Goal: Obtain resource: Download file/media

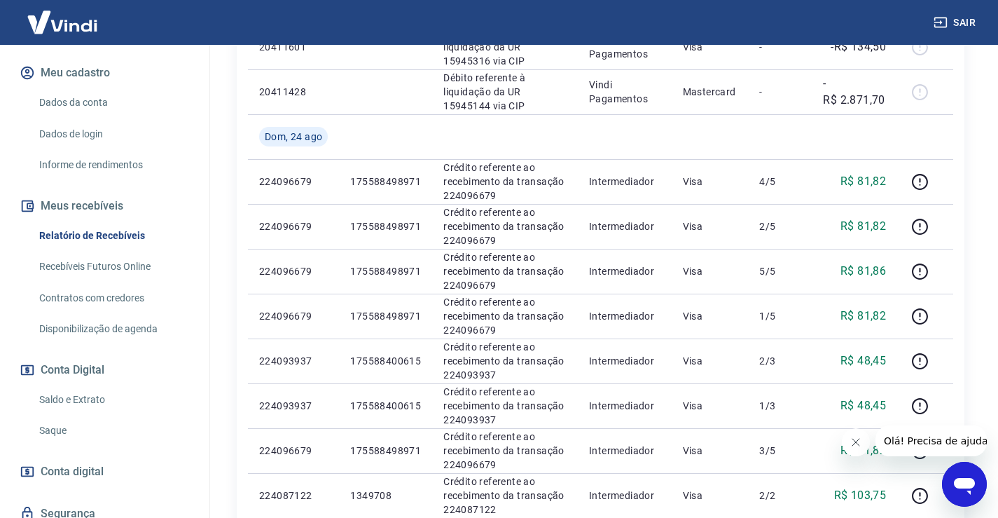
scroll to position [210, 0]
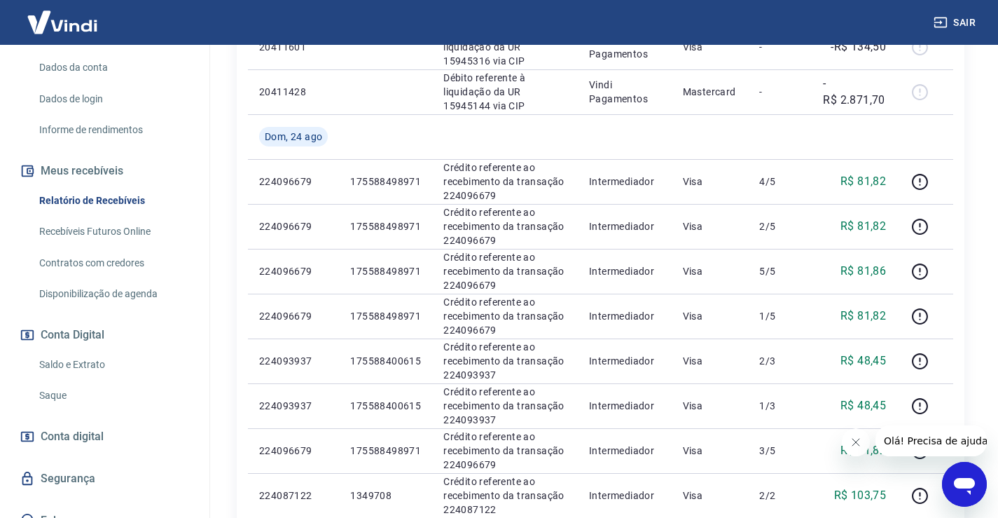
click at [90, 365] on link "Saldo e Extrato" at bounding box center [113, 364] width 159 height 29
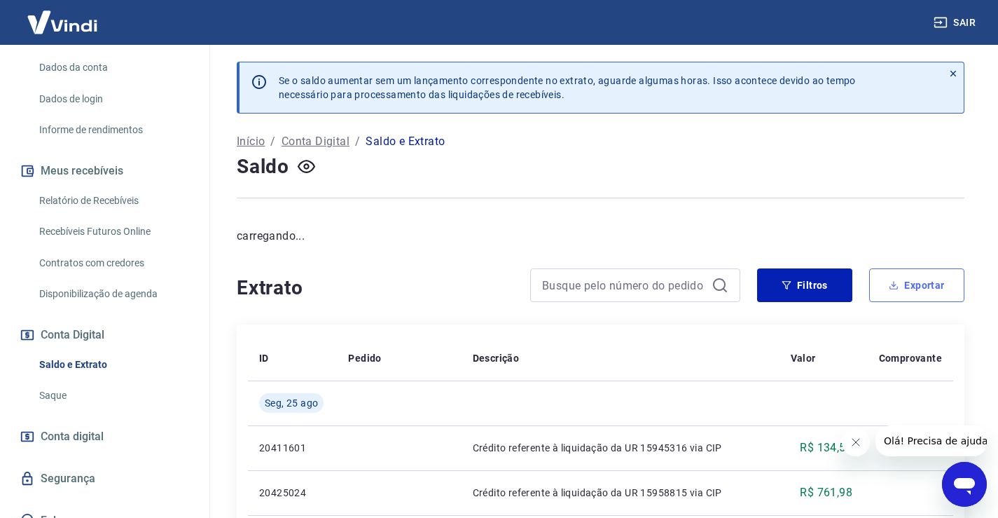
click at [919, 288] on button "Exportar" at bounding box center [916, 285] width 95 height 34
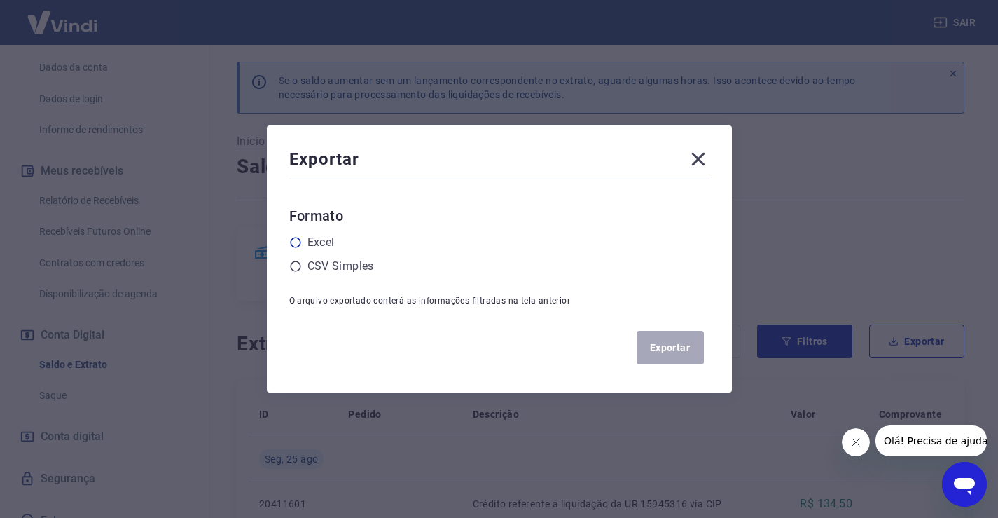
click at [316, 247] on label "Excel" at bounding box center [320, 242] width 27 height 17
click at [0, 0] on input "radio" at bounding box center [0, 0] width 0 height 0
click at [703, 155] on icon at bounding box center [698, 159] width 22 height 22
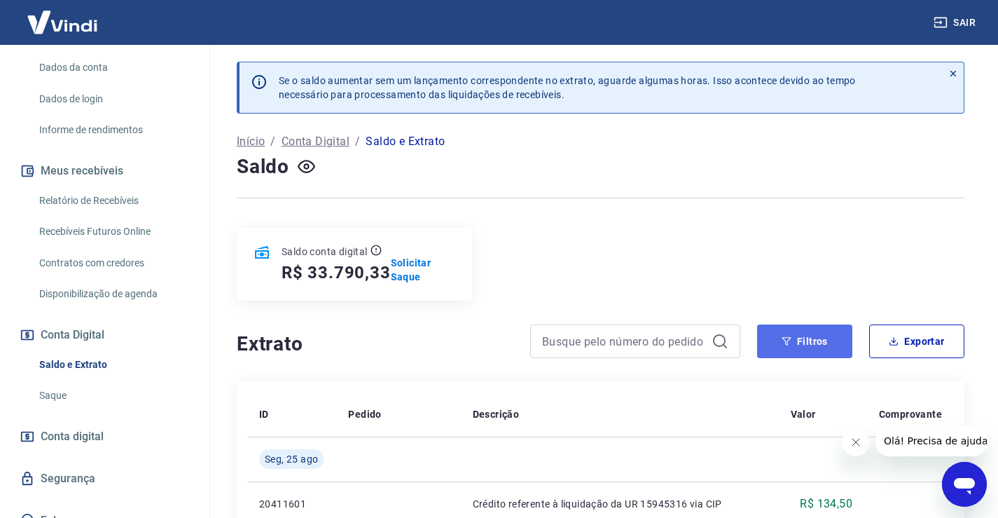
click at [784, 335] on button "Filtros" at bounding box center [804, 341] width 95 height 34
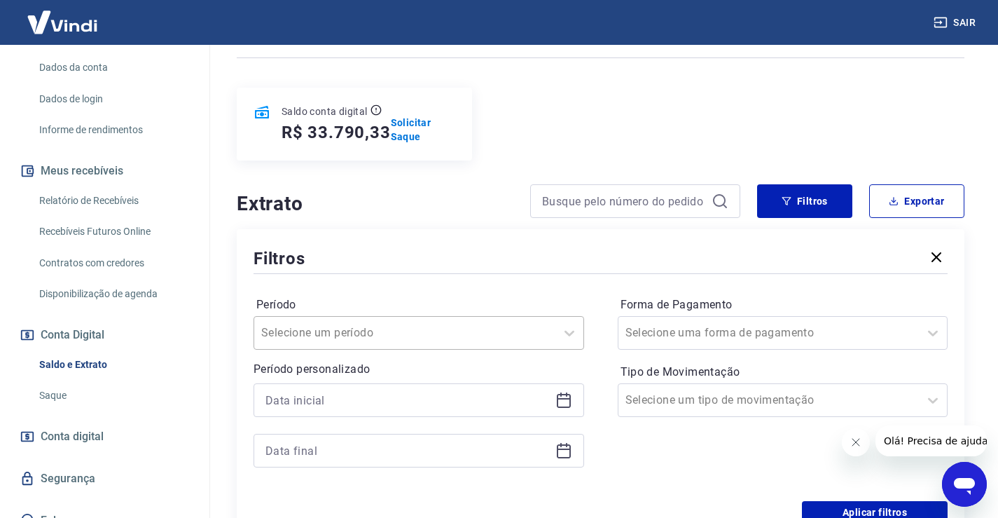
click at [372, 334] on div "Selecione um período" at bounding box center [418, 333] width 331 height 34
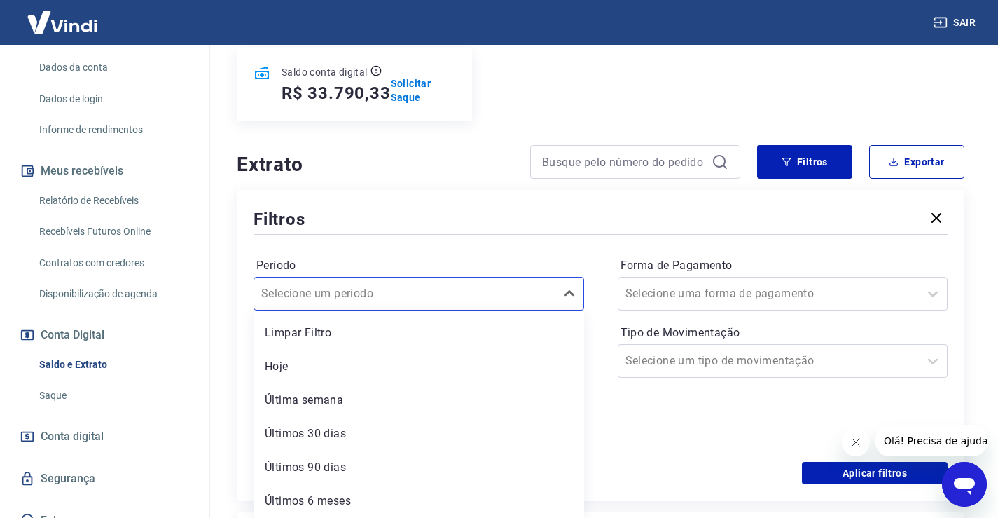
click at [667, 425] on div "Forma de Pagamento Selecione uma forma de pagamento Tipo de Movimentação Seleci…" at bounding box center [783, 349] width 331 height 190
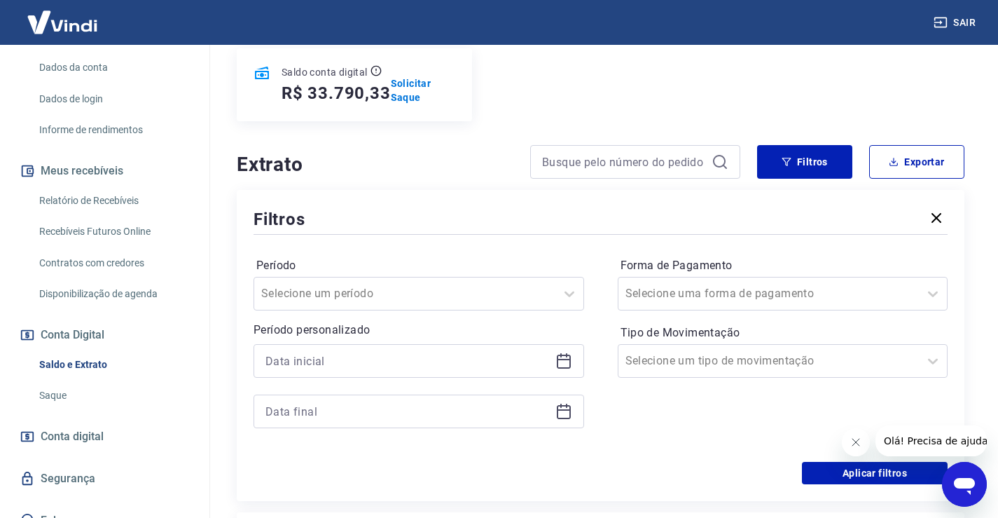
click at [560, 360] on icon at bounding box center [564, 359] width 14 height 1
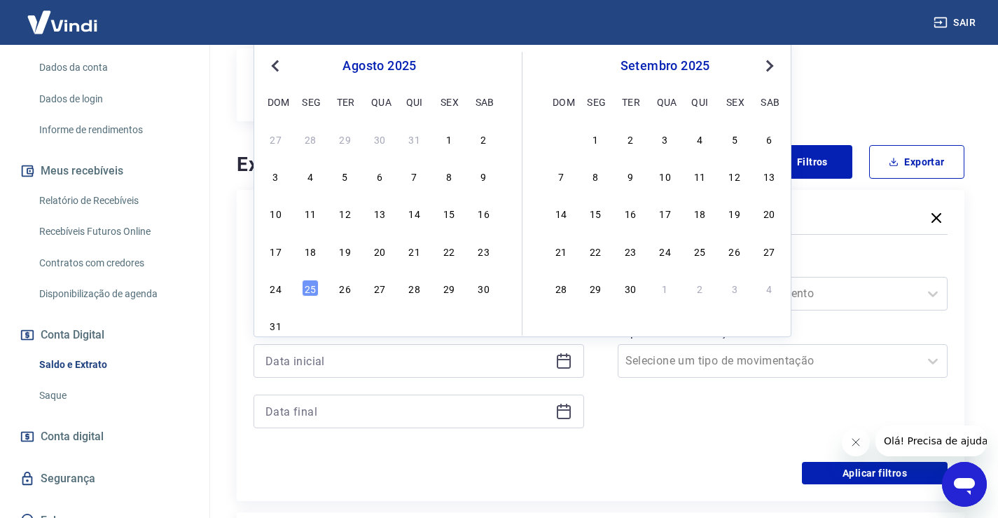
click at [270, 67] on button "Previous Month" at bounding box center [275, 65] width 17 height 17
click at [454, 139] on div "4" at bounding box center [448, 138] width 17 height 17
type input "[DATE]"
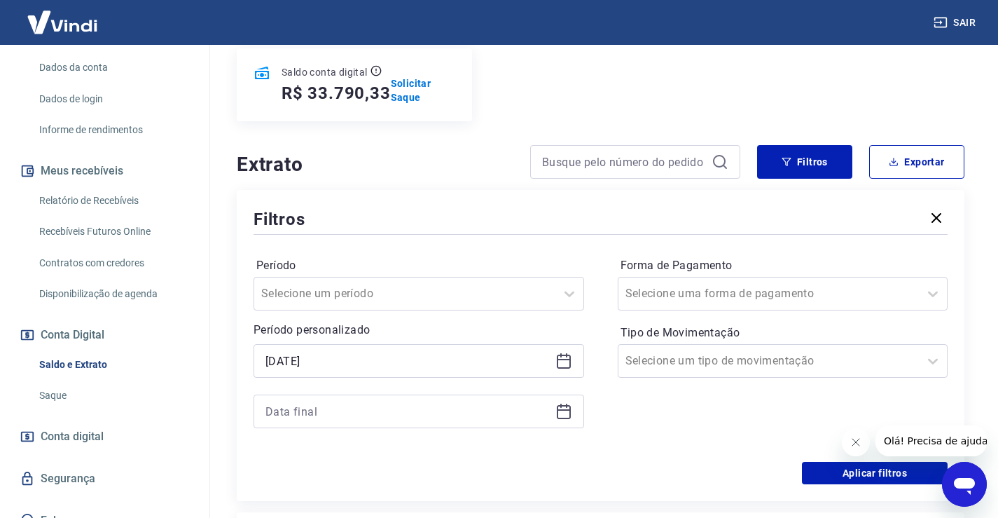
click at [567, 415] on icon at bounding box center [563, 411] width 17 height 17
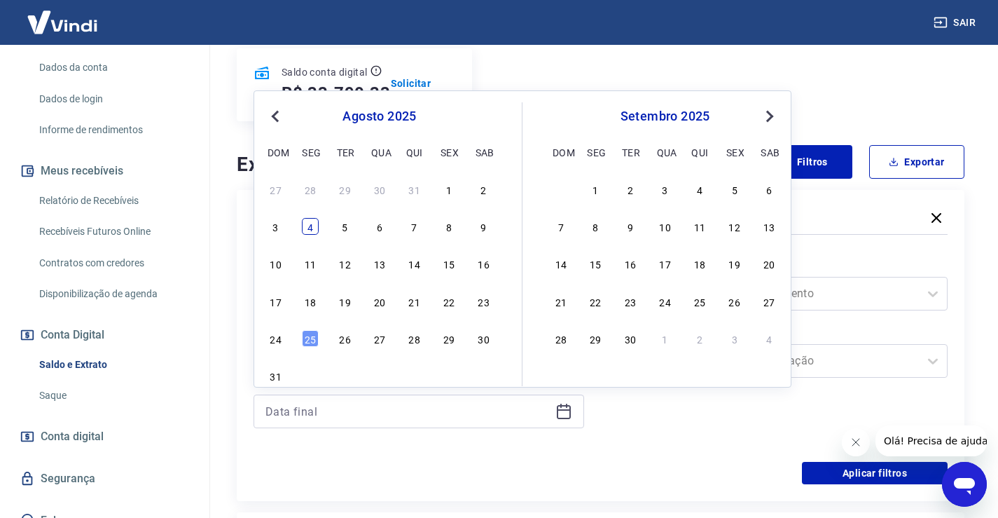
click at [316, 227] on div "4" at bounding box center [310, 226] width 17 height 17
type input "[DATE]"
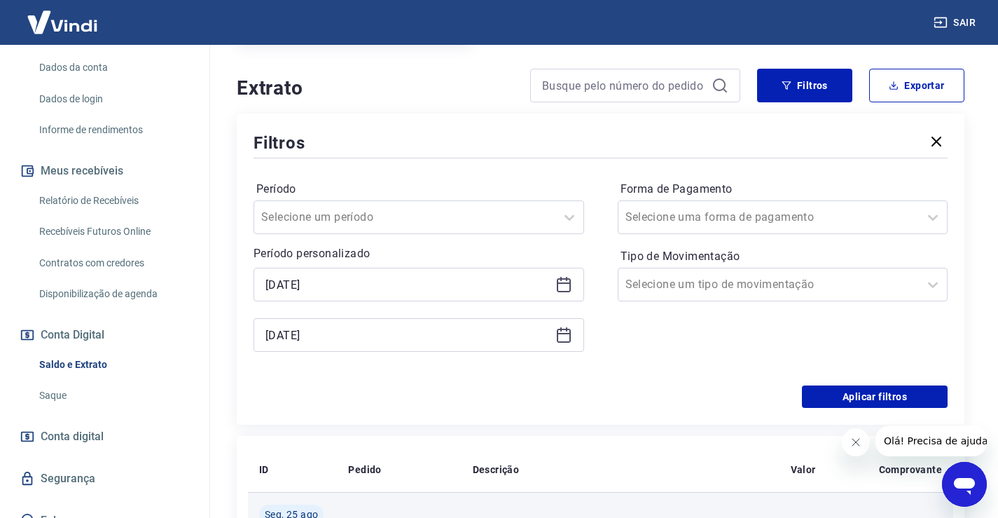
scroll to position [389, 0]
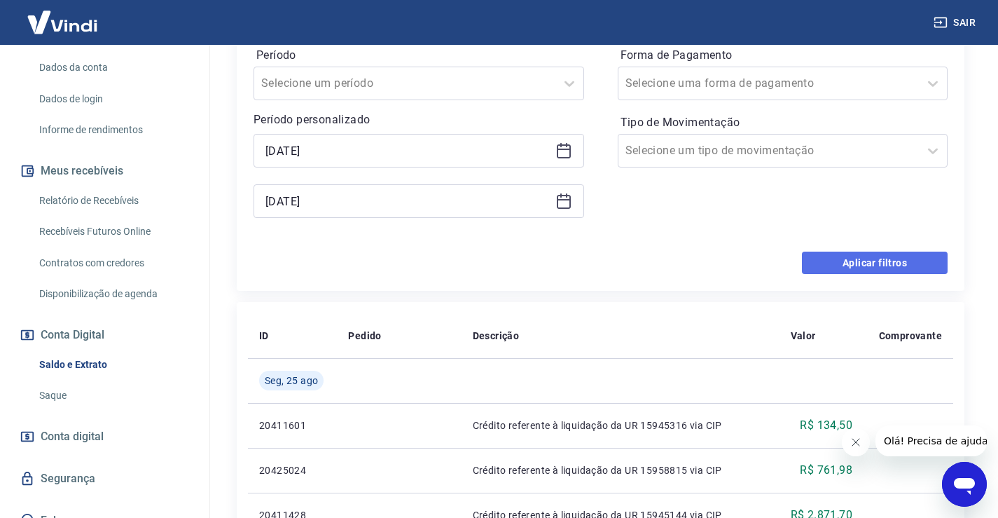
click at [864, 258] on button "Aplicar filtros" at bounding box center [875, 262] width 146 height 22
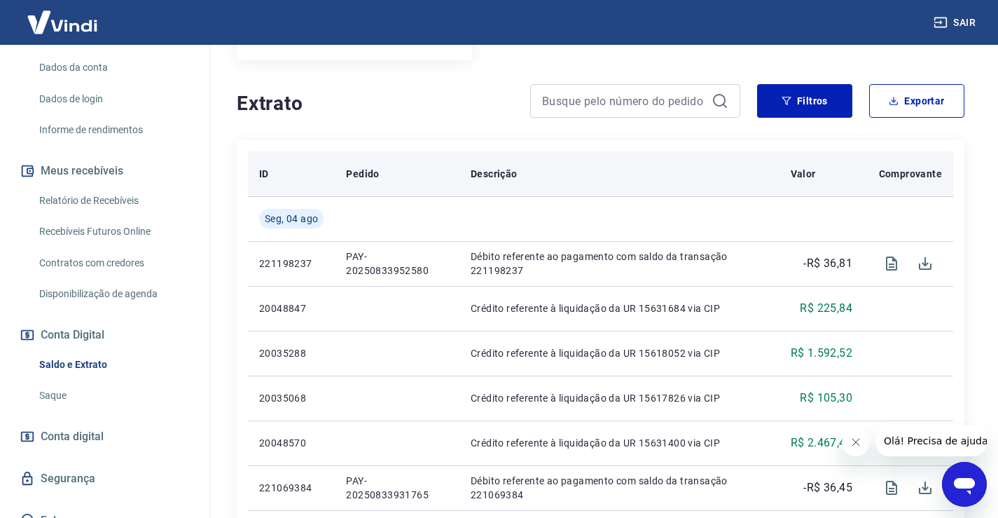
scroll to position [280, 0]
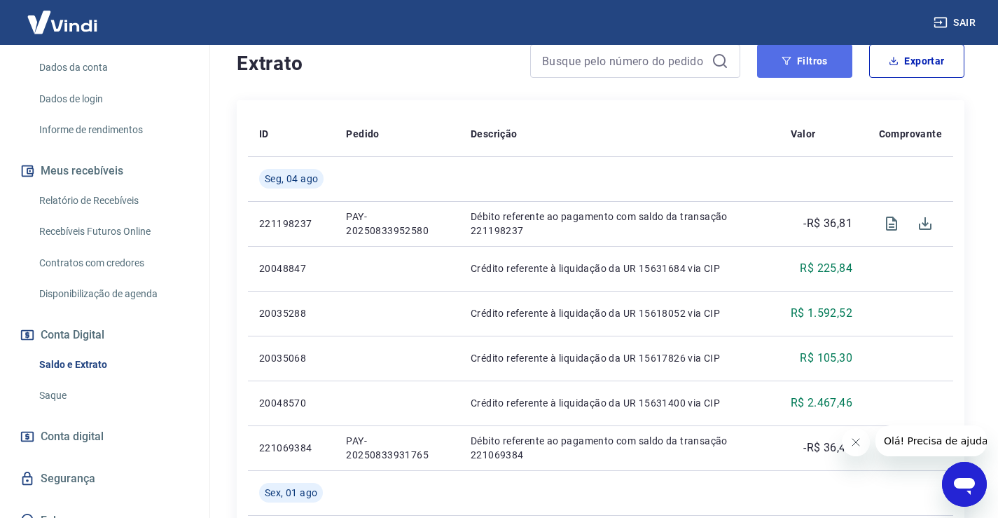
click at [822, 62] on button "Filtros" at bounding box center [804, 61] width 95 height 34
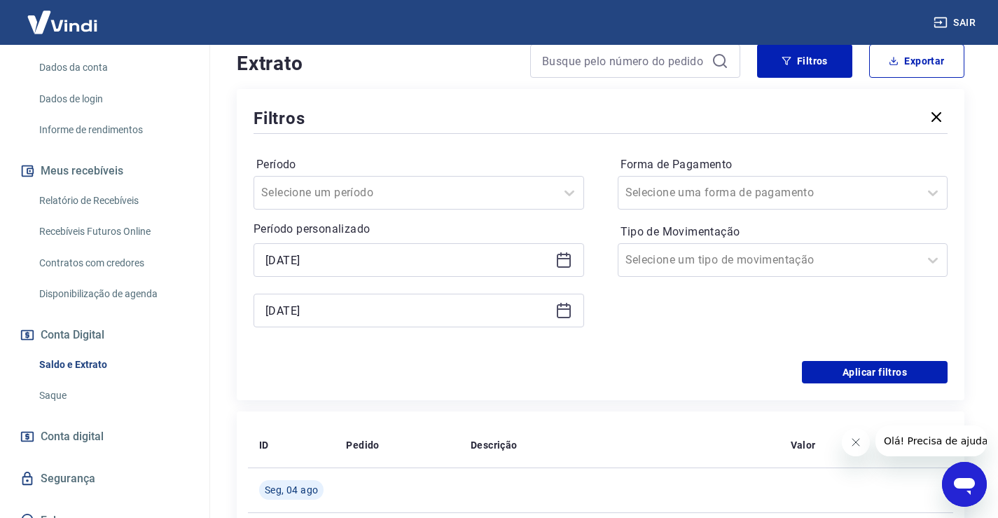
click at [562, 312] on icon at bounding box center [563, 310] width 17 height 17
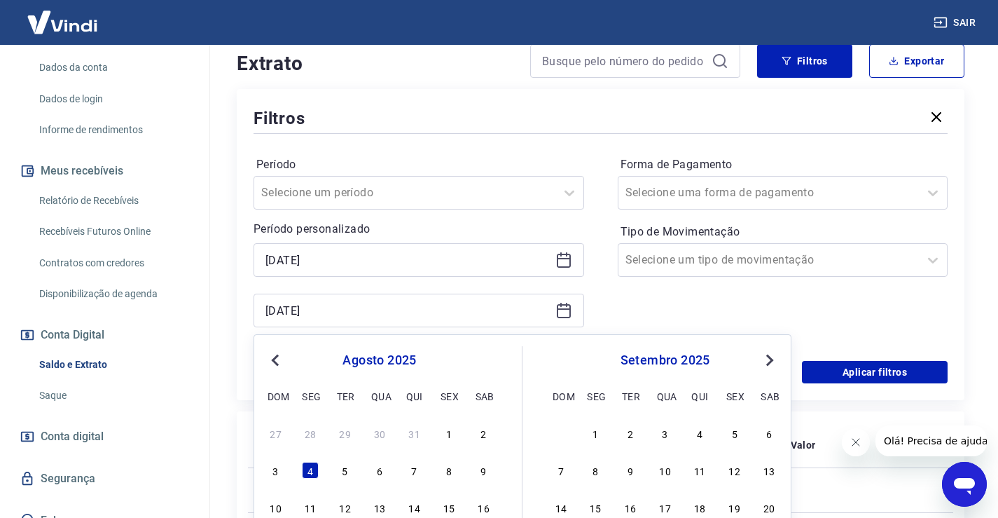
click at [277, 359] on span "Previous Month" at bounding box center [277, 360] width 0 height 16
click at [449, 432] on div "4" at bounding box center [448, 432] width 17 height 17
type input "[DATE]"
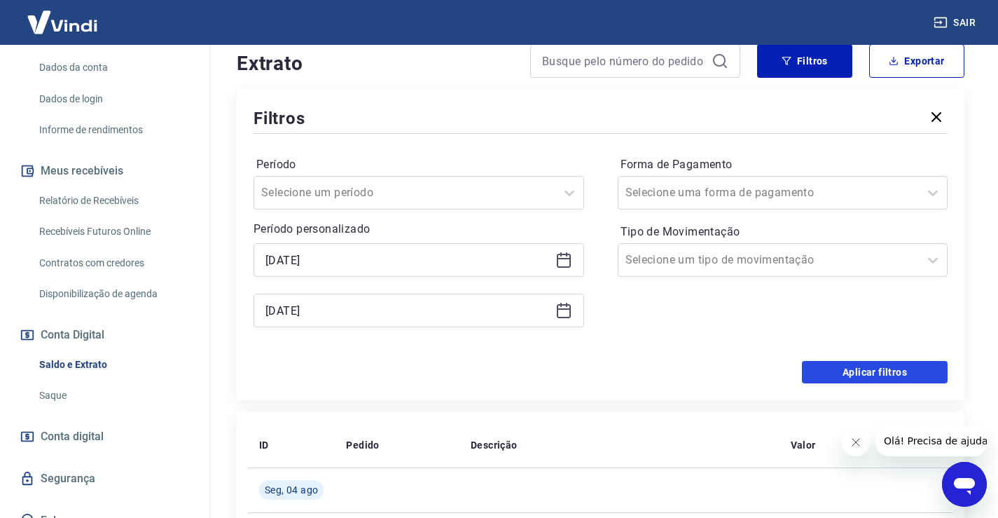
click at [860, 374] on button "Aplicar filtros" at bounding box center [875, 372] width 146 height 22
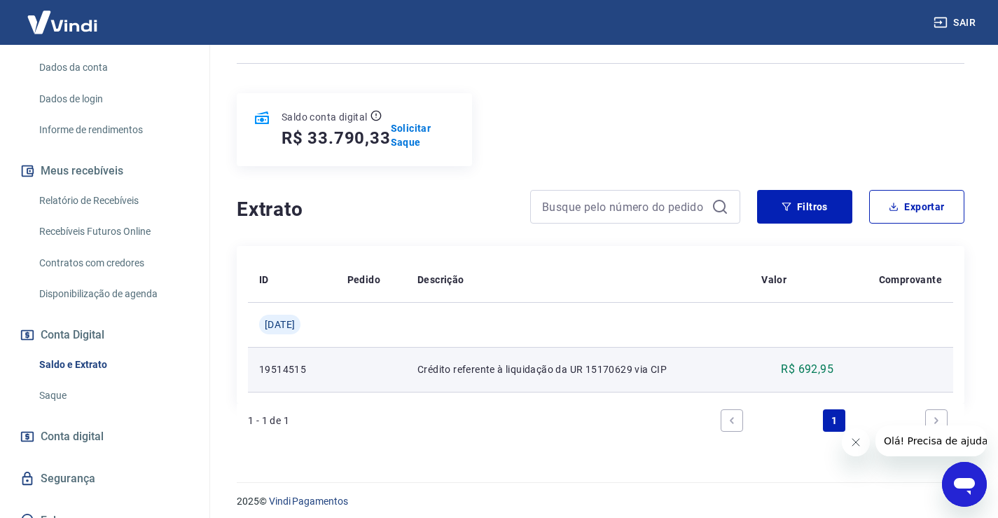
scroll to position [142, 0]
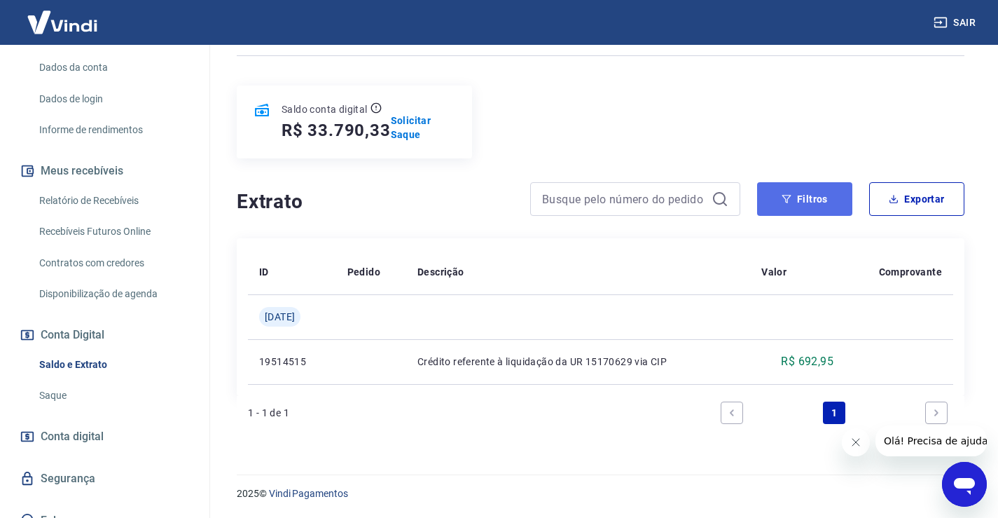
click at [794, 202] on button "Filtros" at bounding box center [804, 199] width 95 height 34
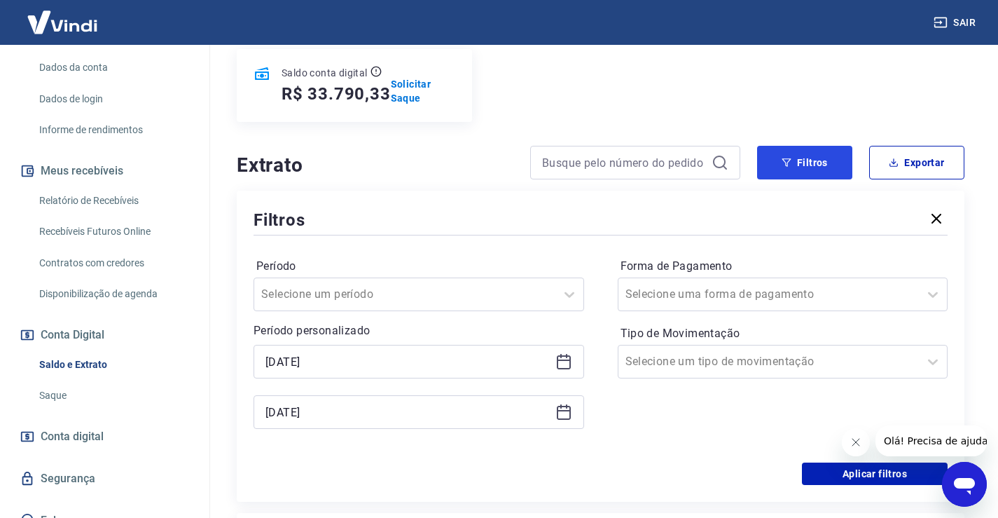
scroll to position [282, 0]
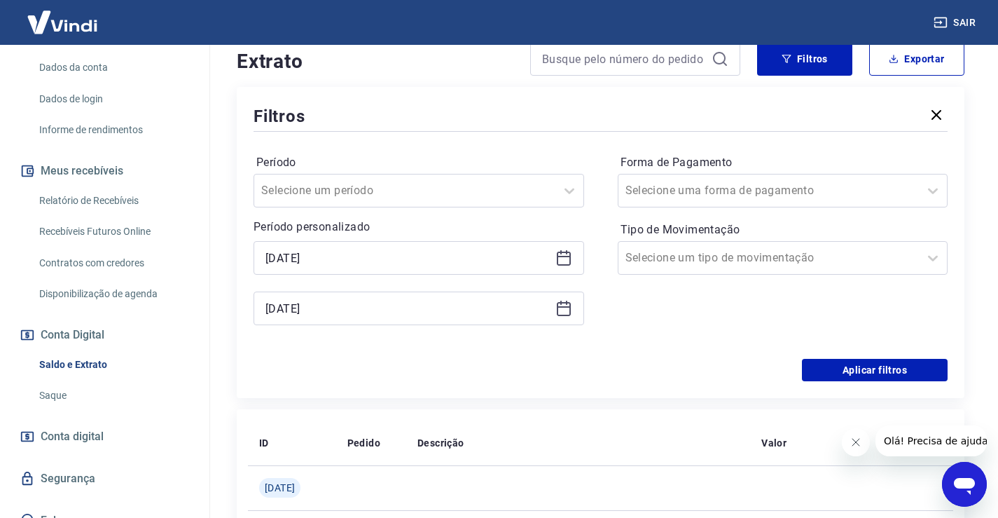
click at [560, 312] on icon at bounding box center [563, 308] width 17 height 17
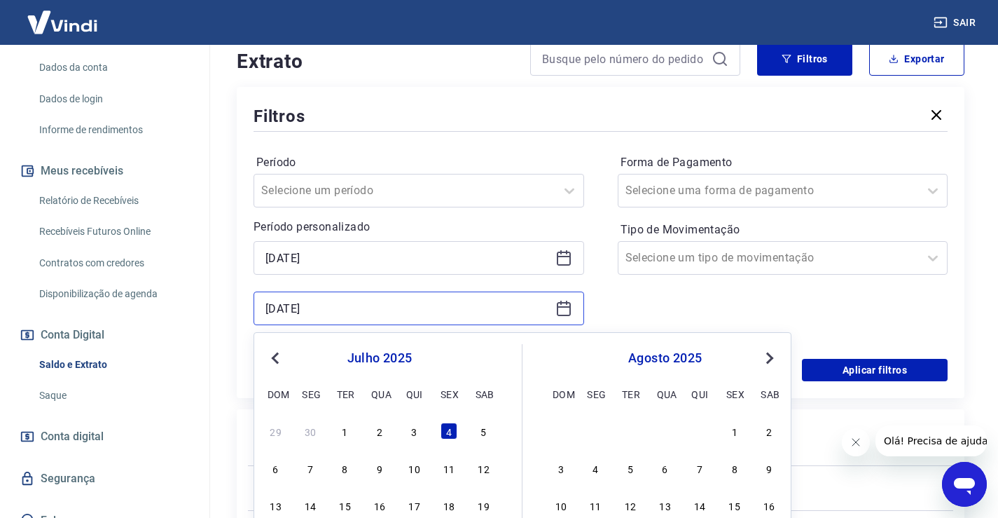
scroll to position [352, 0]
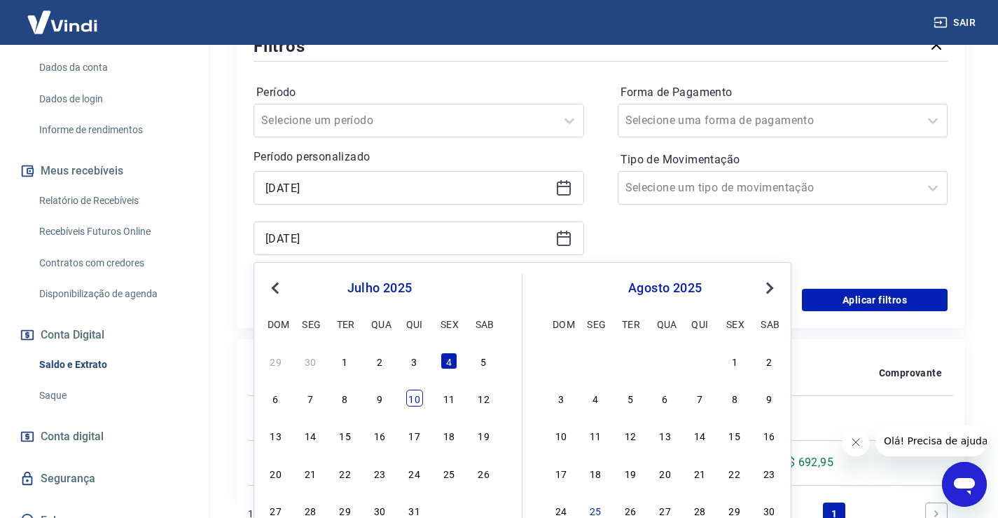
click at [420, 401] on div "10" at bounding box center [414, 397] width 17 height 17
type input "[DATE]"
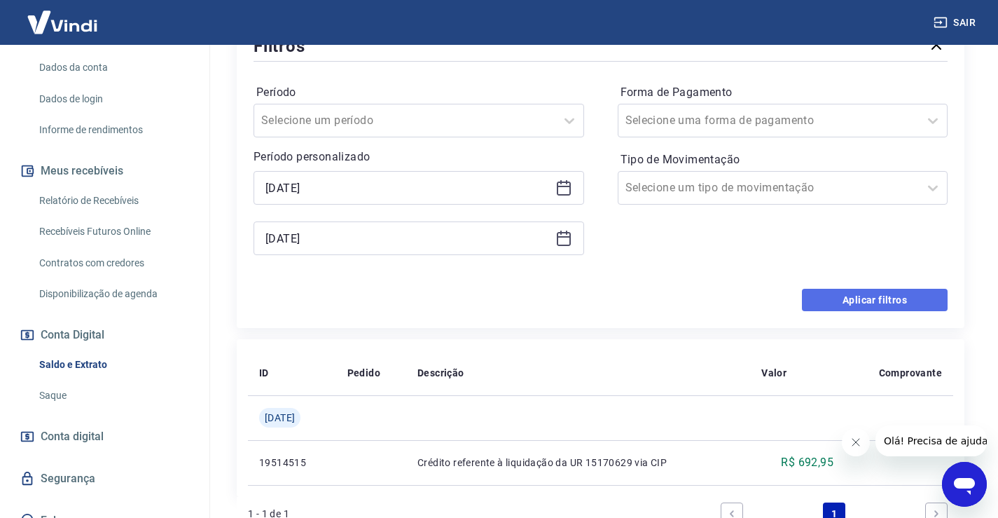
click at [851, 296] on button "Aplicar filtros" at bounding box center [875, 300] width 146 height 22
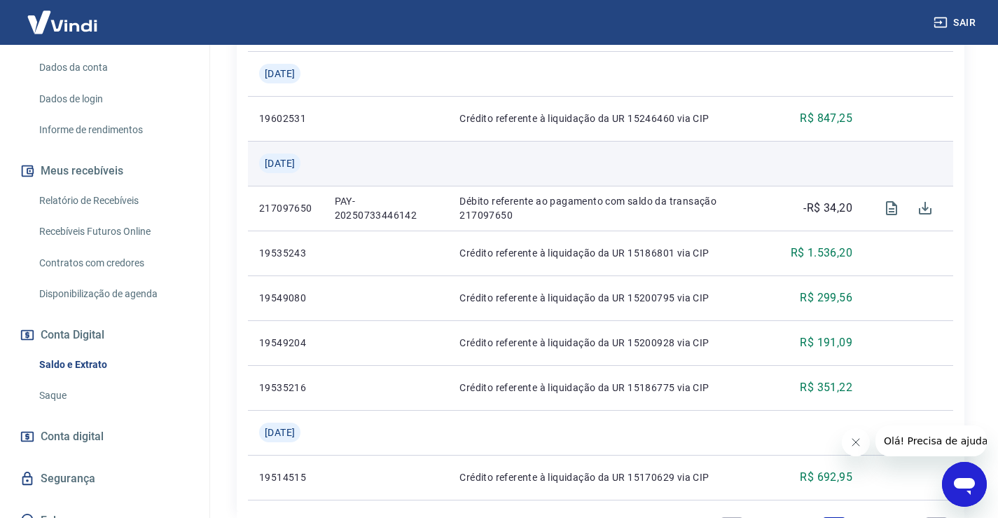
scroll to position [495, 0]
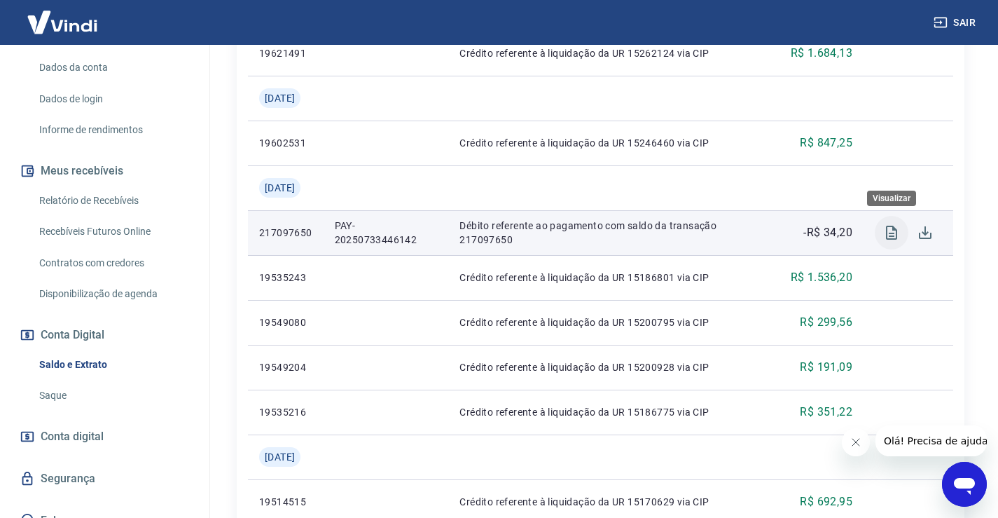
click at [897, 228] on icon "Visualizar" at bounding box center [891, 232] width 17 height 17
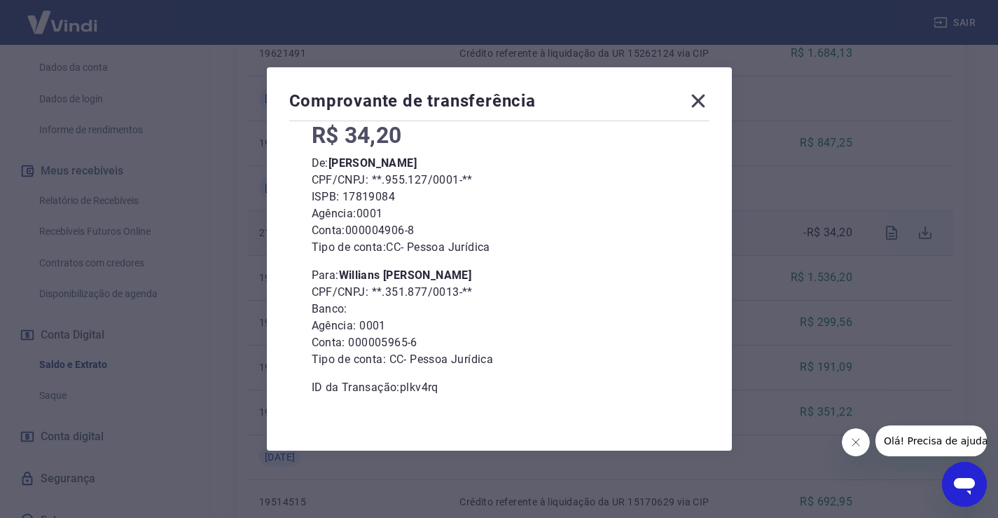
scroll to position [99, 0]
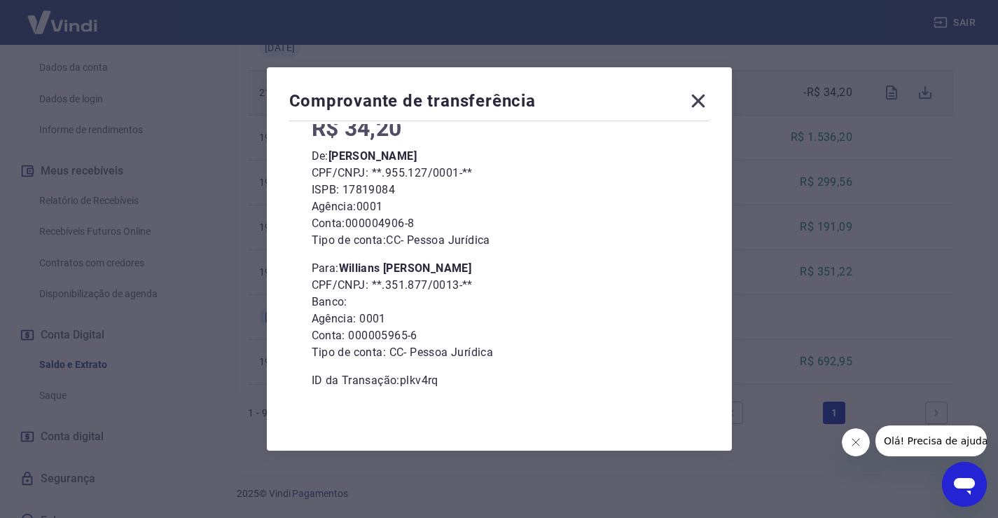
click at [702, 102] on icon at bounding box center [697, 101] width 13 height 13
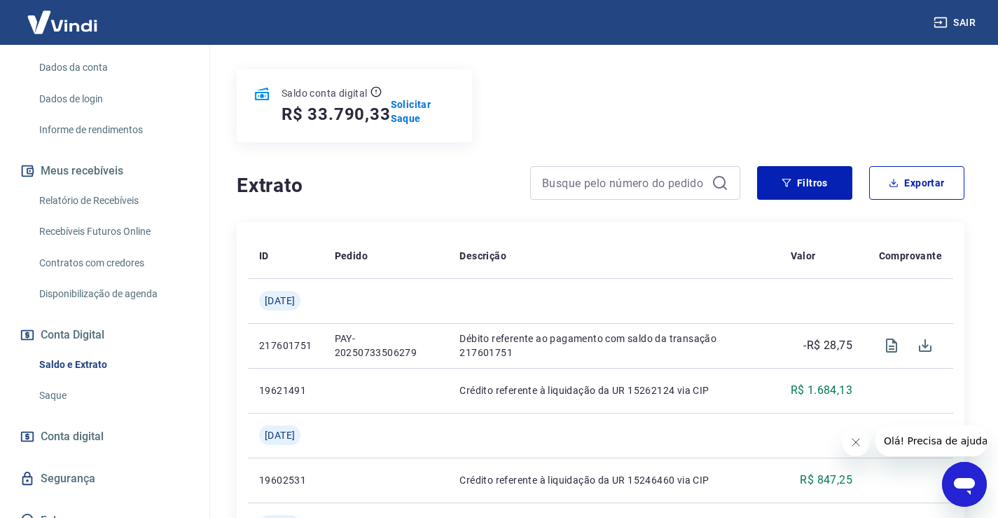
scroll to position [145, 0]
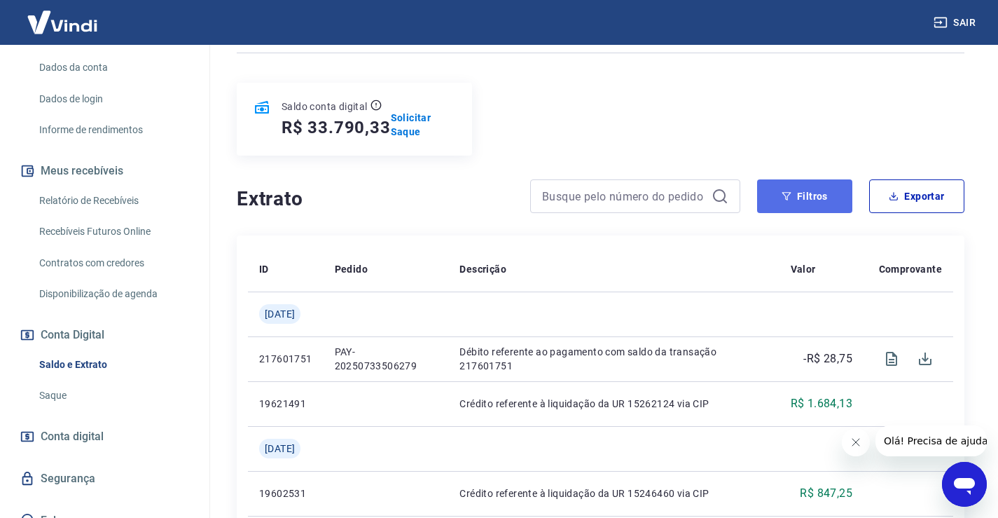
click at [813, 204] on button "Filtros" at bounding box center [804, 196] width 95 height 34
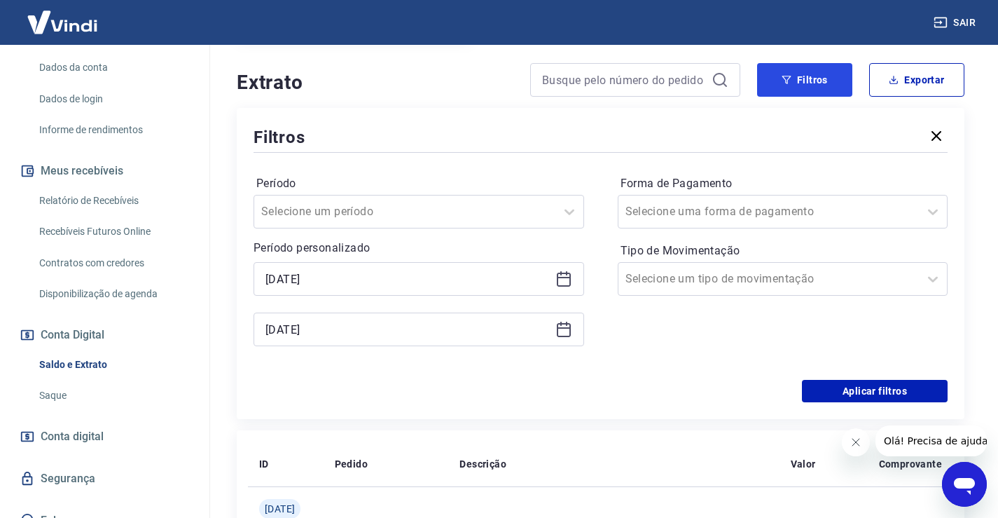
scroll to position [285, 0]
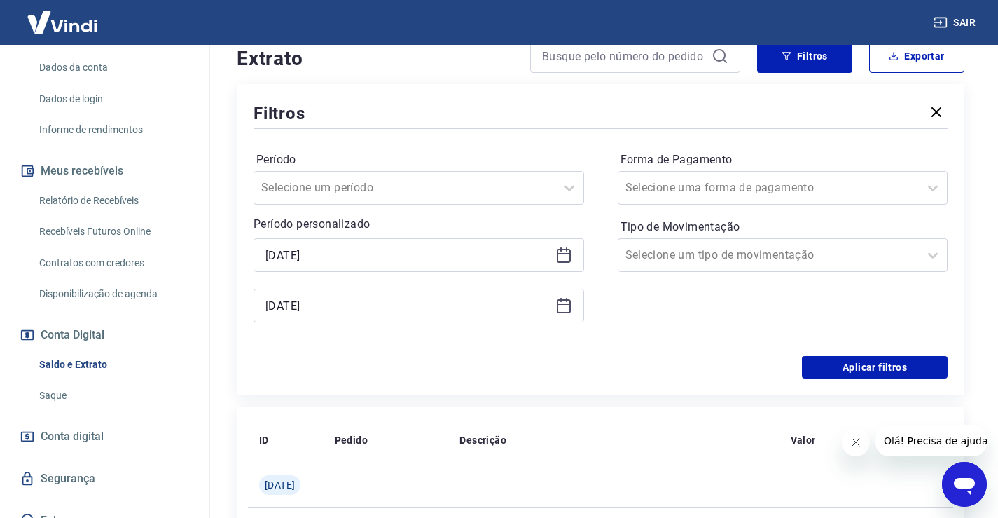
click at [567, 309] on icon at bounding box center [563, 305] width 17 height 17
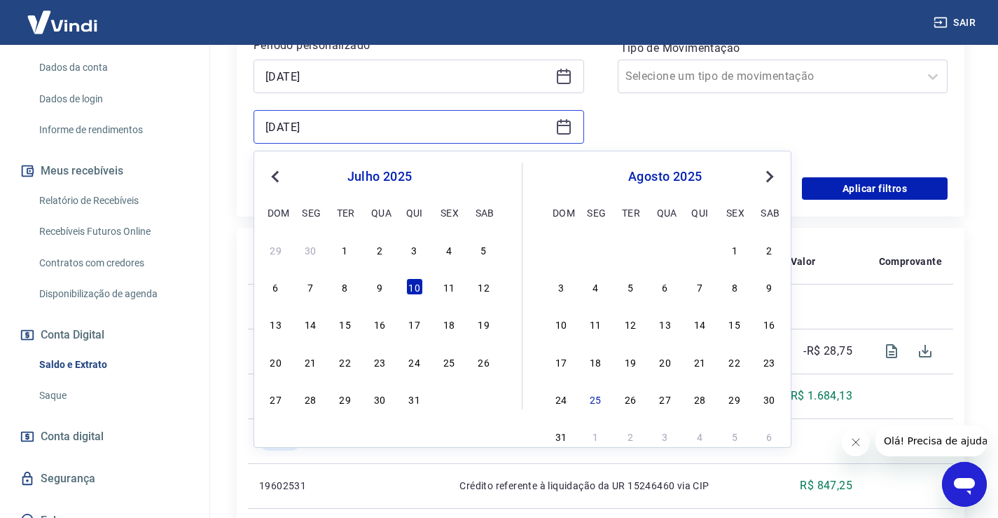
scroll to position [495, 0]
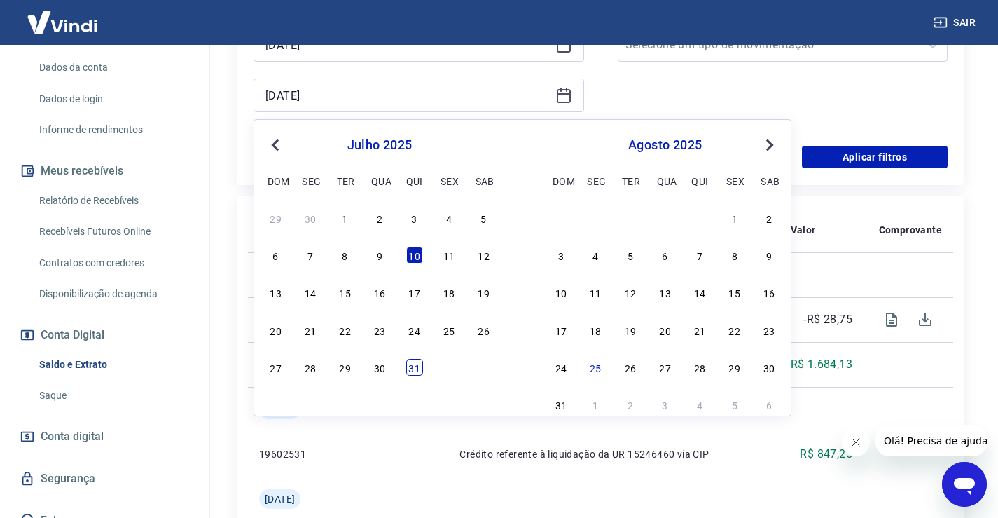
click at [422, 363] on div "31" at bounding box center [414, 367] width 17 height 17
type input "[DATE]"
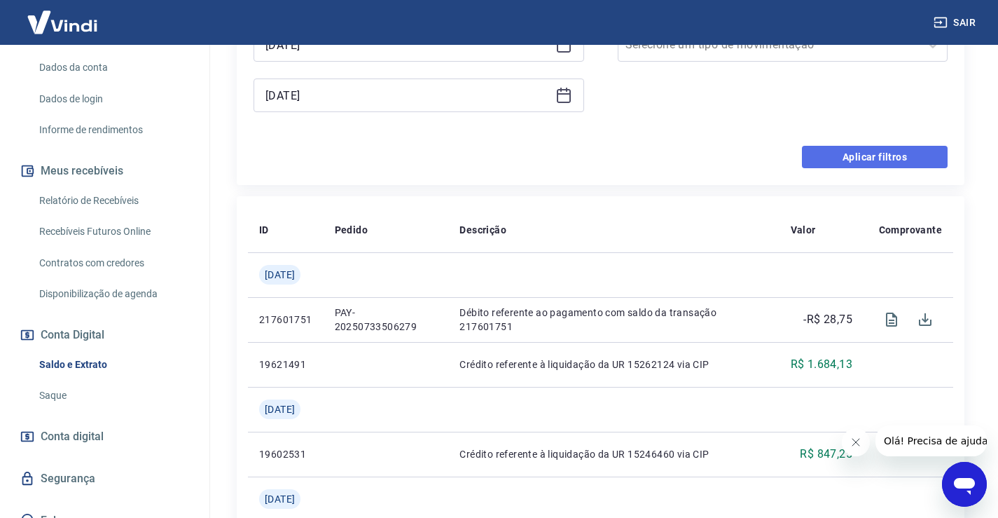
click at [913, 155] on button "Aplicar filtros" at bounding box center [875, 157] width 146 height 22
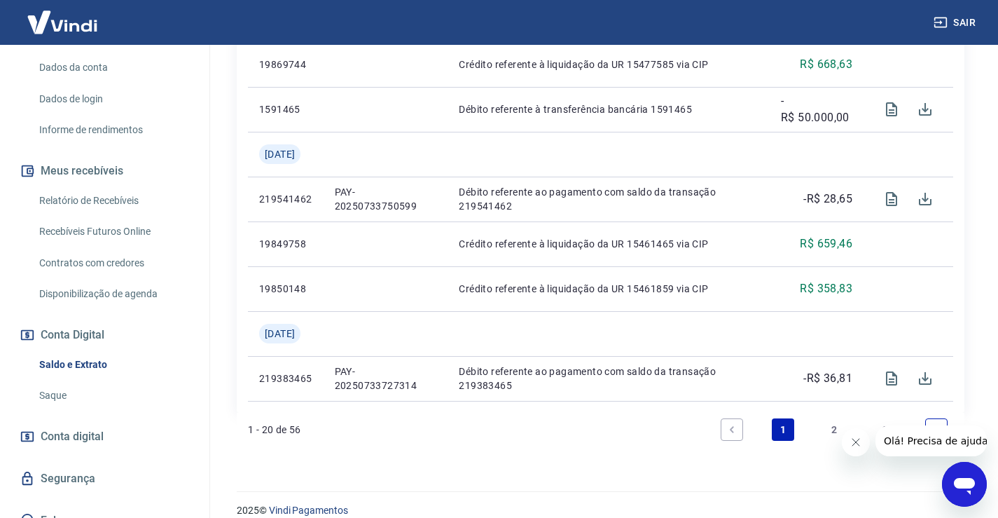
scroll to position [1307, 0]
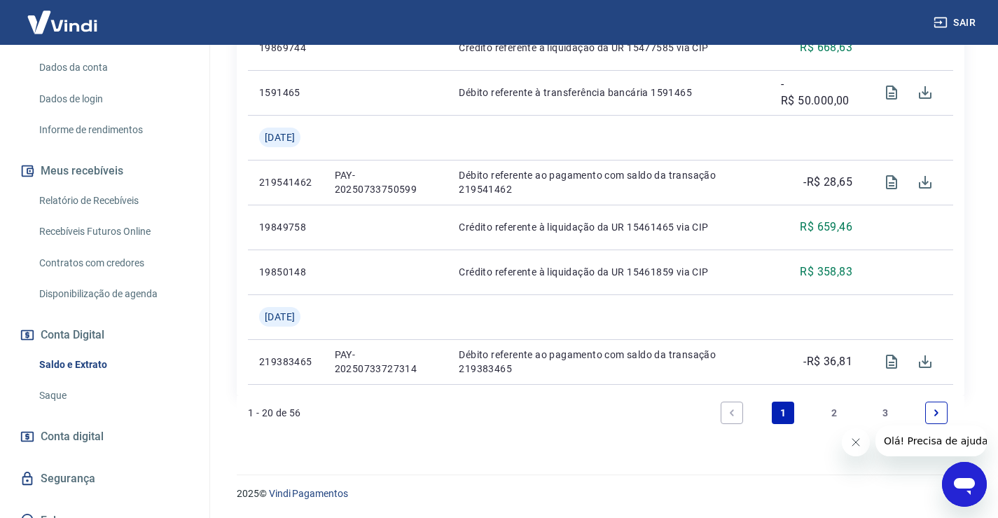
click at [883, 412] on link "3" at bounding box center [885, 412] width 22 height 22
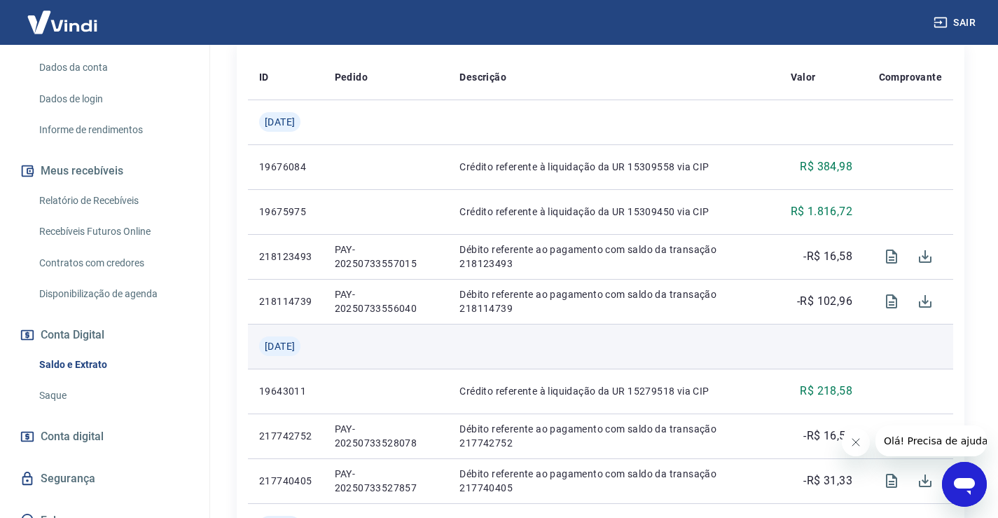
scroll to position [338, 0]
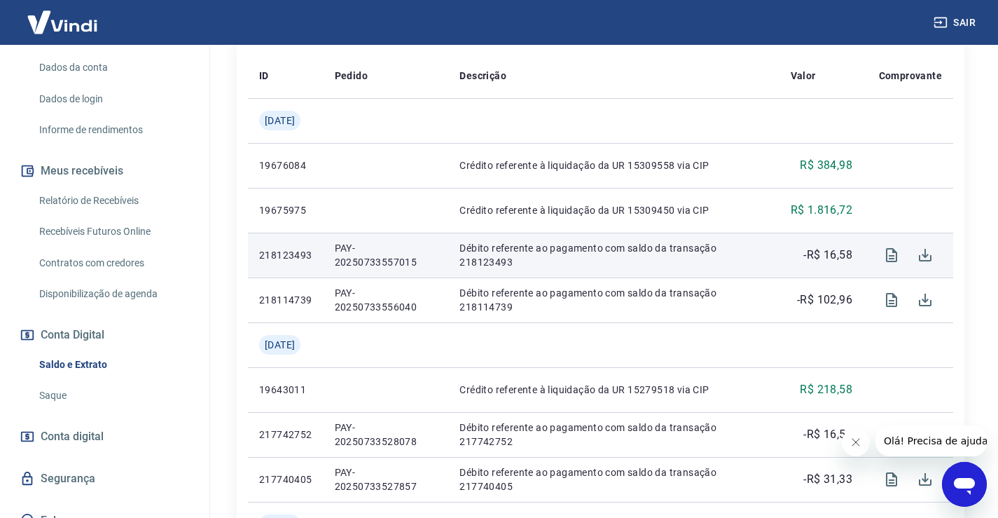
click at [831, 252] on p "-R$ 16,58" at bounding box center [827, 254] width 49 height 17
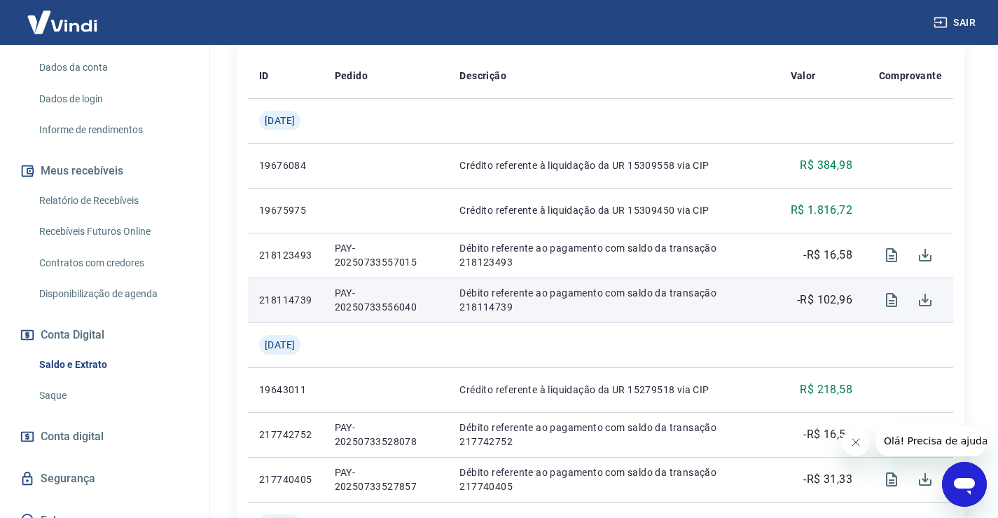
click at [823, 295] on p "-R$ 102,96" at bounding box center [824, 299] width 55 height 17
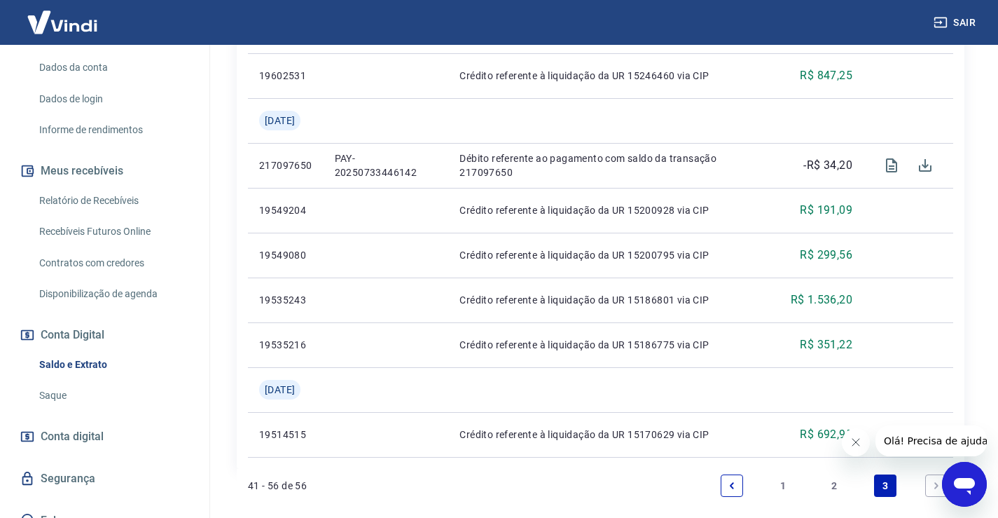
scroll to position [898, 0]
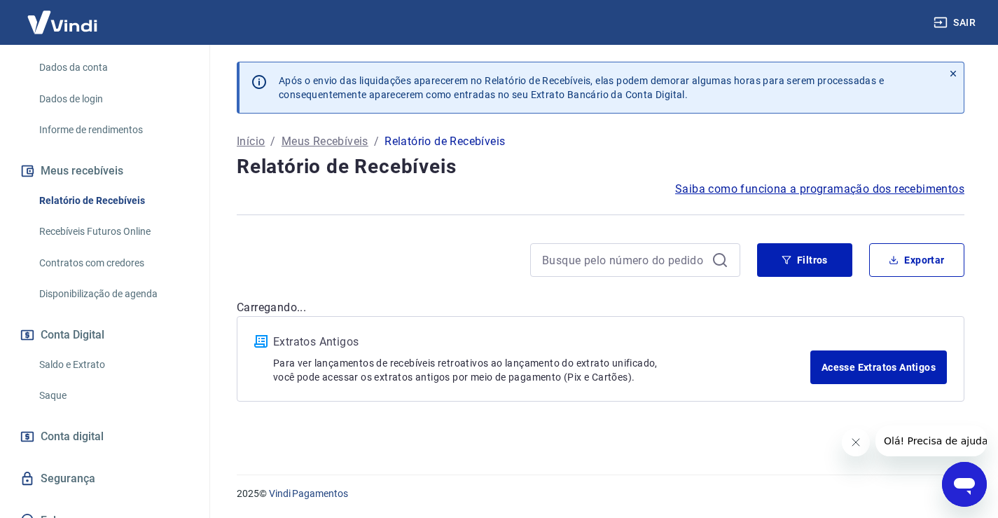
click at [55, 194] on link "Relatório de Recebíveis" at bounding box center [113, 200] width 159 height 29
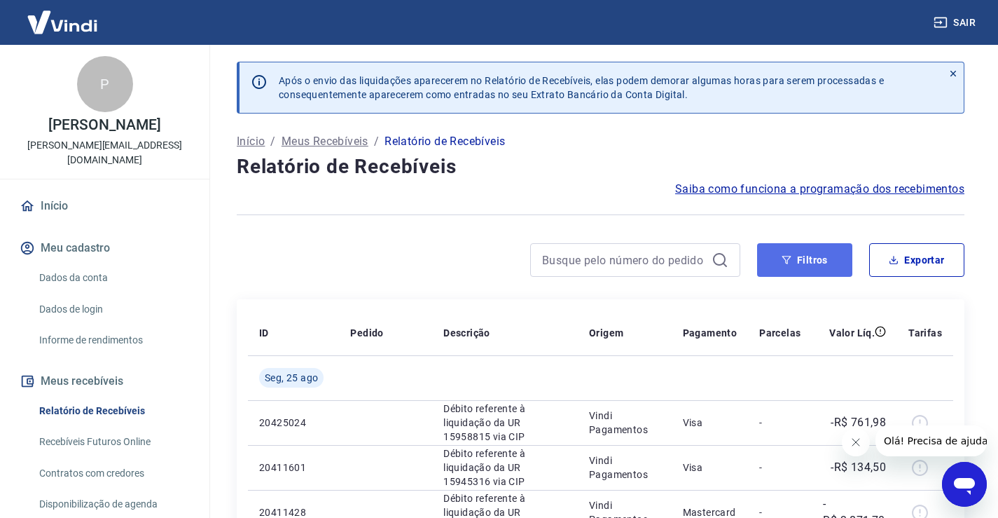
click at [777, 244] on button "Filtros" at bounding box center [804, 260] width 95 height 34
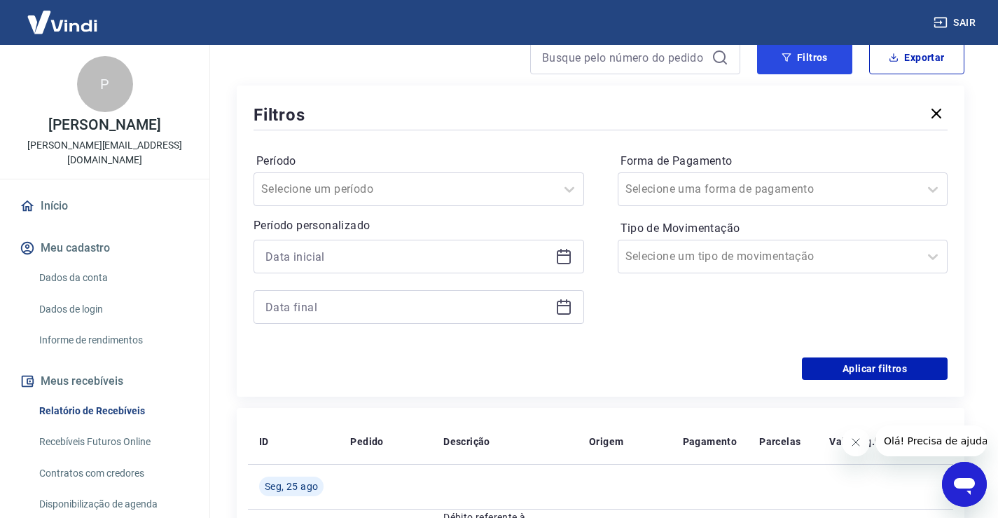
scroll to position [210, 0]
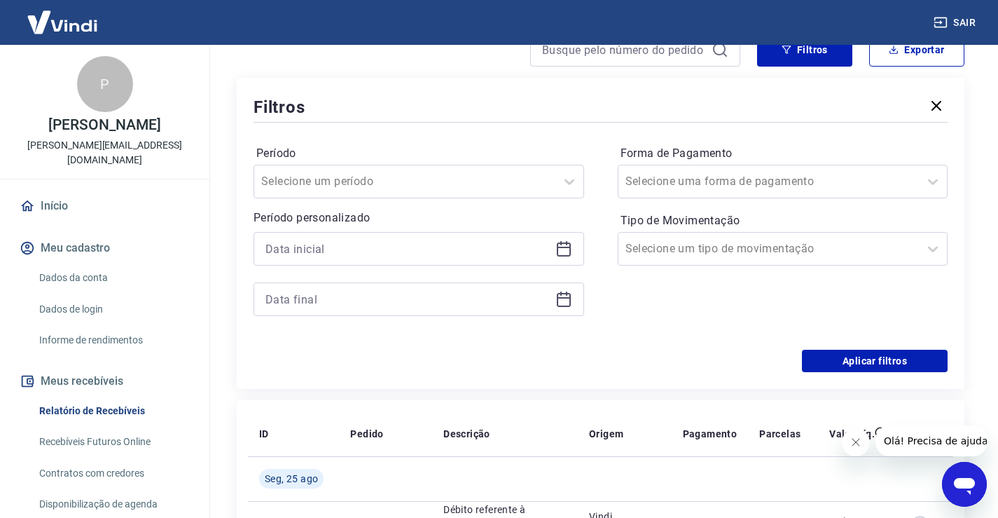
click at [565, 244] on icon at bounding box center [563, 248] width 17 height 17
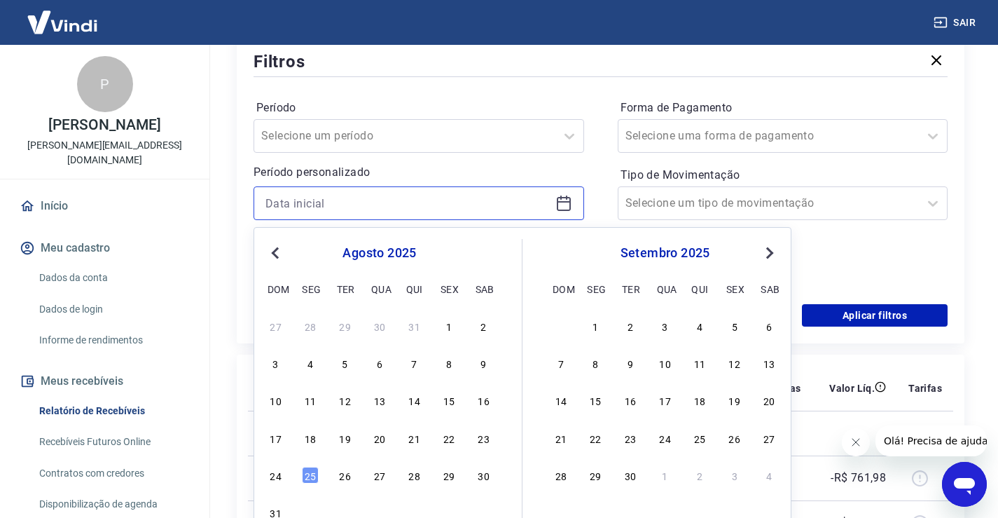
scroll to position [280, 0]
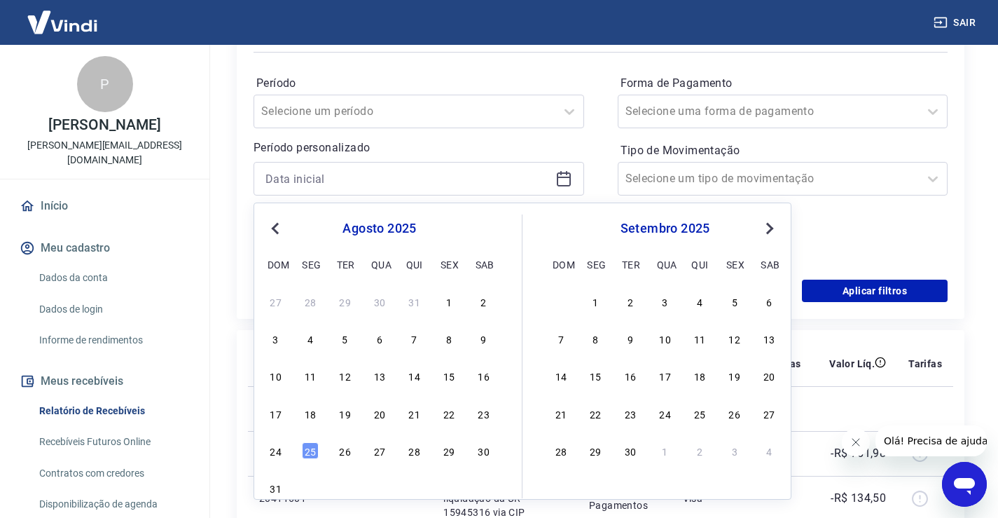
click at [471, 417] on div "17 18 19 20 21 22 23" at bounding box center [379, 413] width 228 height 20
drag, startPoint x: 478, startPoint y: 417, endPoint x: 482, endPoint y: 408, distance: 10.3
click at [478, 417] on div "23" at bounding box center [483, 413] width 17 height 17
type input "[DATE]"
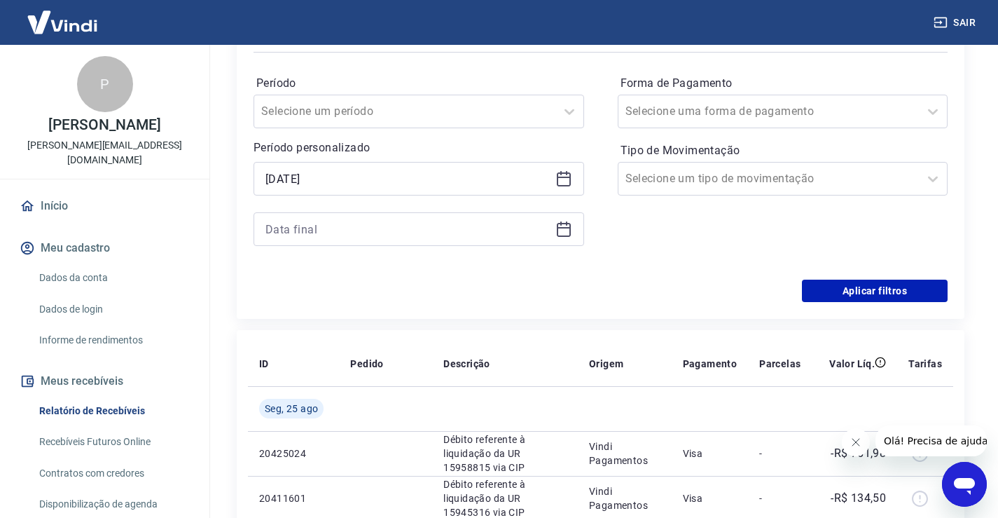
click at [571, 232] on icon at bounding box center [563, 229] width 17 height 17
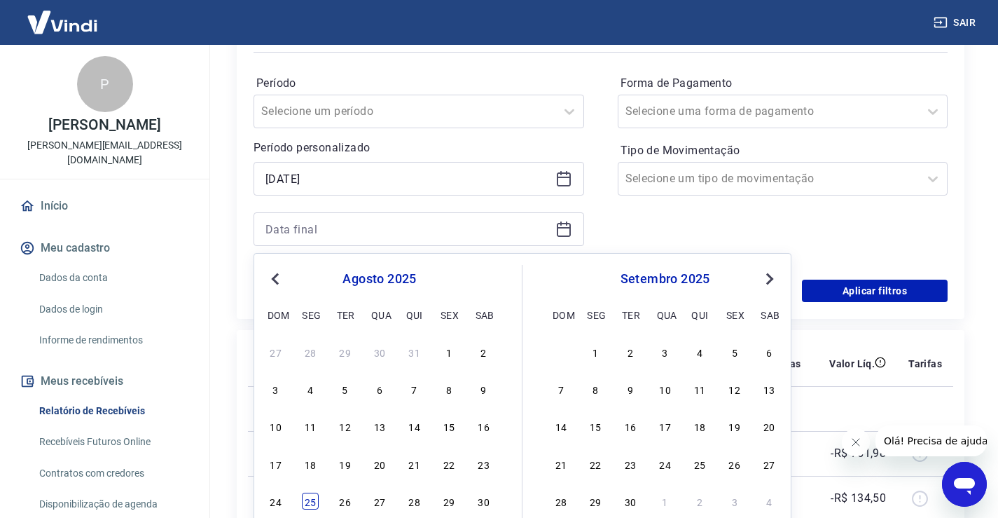
click at [306, 507] on div "25" at bounding box center [310, 500] width 17 height 17
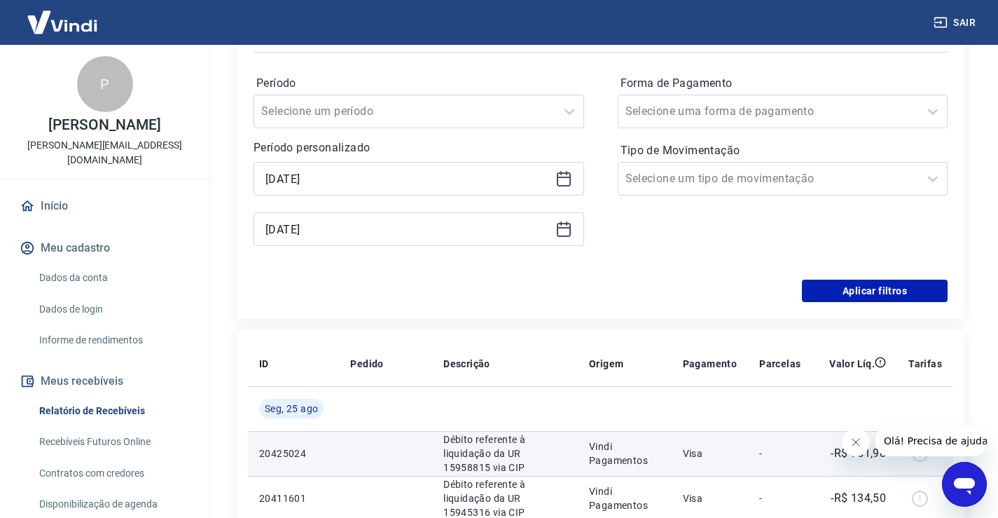
type input "[DATE]"
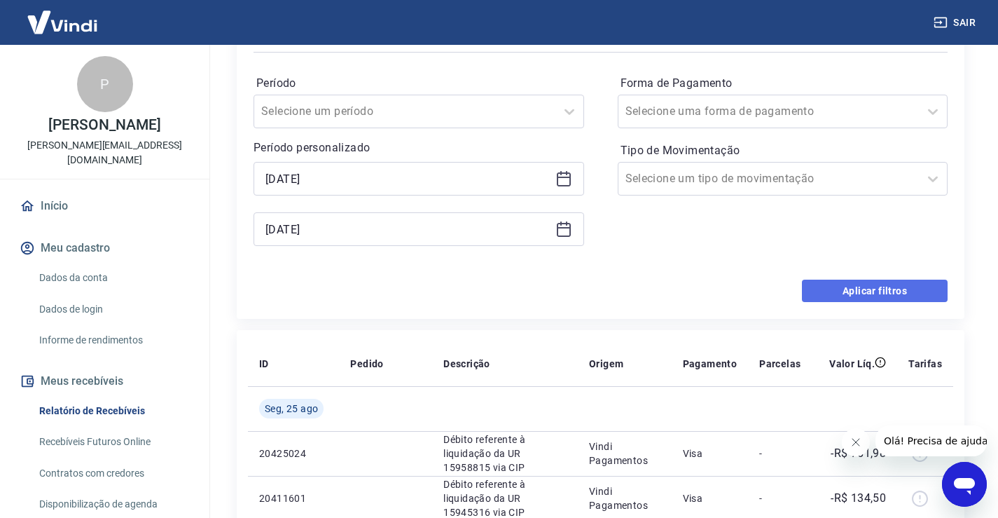
click at [840, 282] on button "Aplicar filtros" at bounding box center [875, 290] width 146 height 22
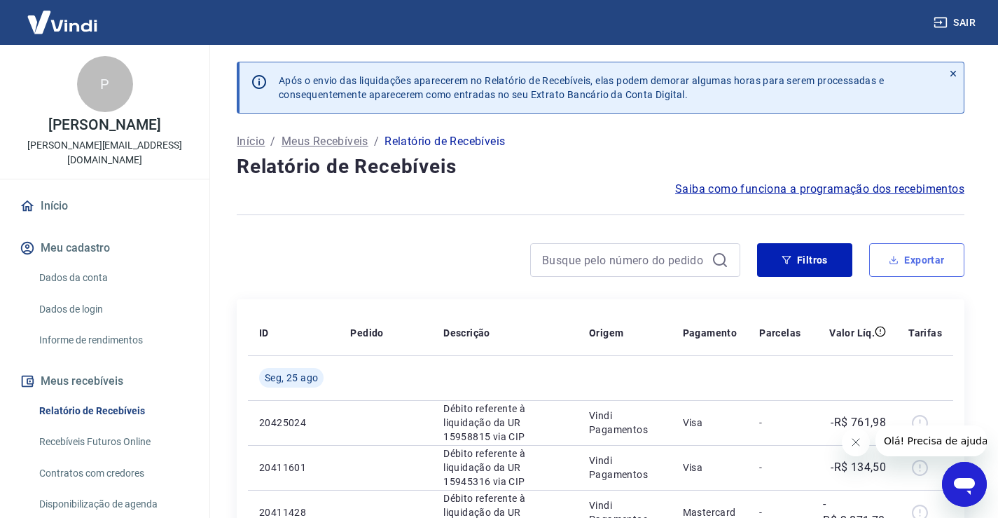
click at [882, 256] on button "Exportar" at bounding box center [916, 260] width 95 height 34
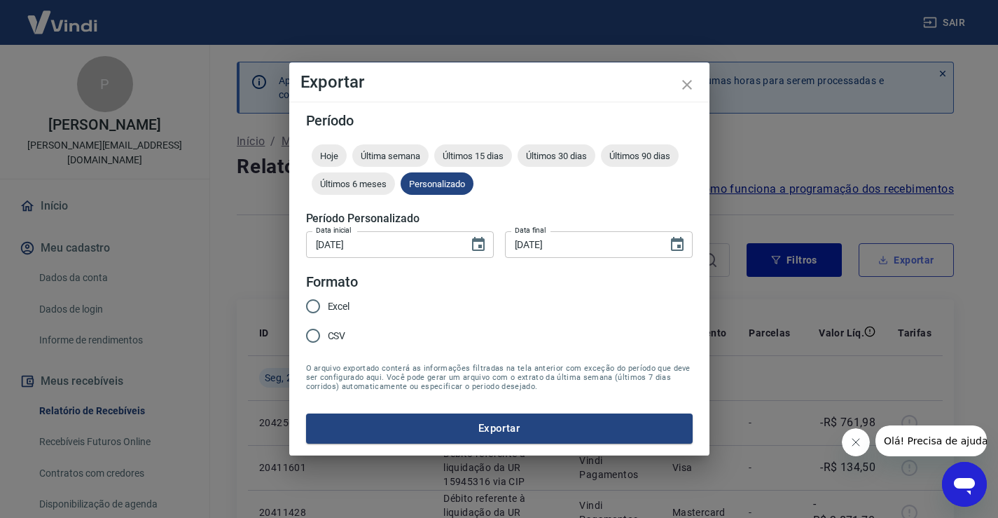
type input "[DATE]"
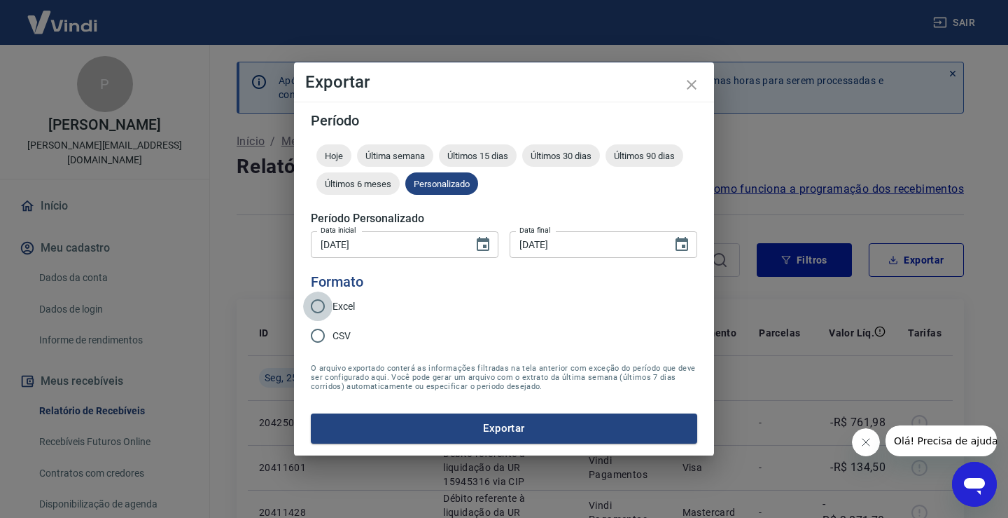
click at [331, 305] on input "Excel" at bounding box center [317, 305] width 29 height 29
radio input "true"
click at [514, 429] on button "Exportar" at bounding box center [504, 427] width 387 height 29
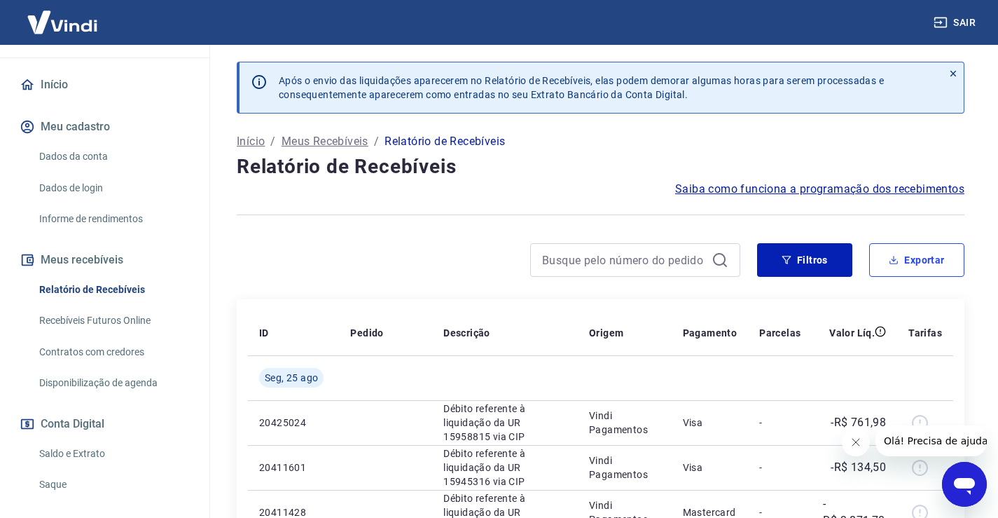
scroll to position [228, 0]
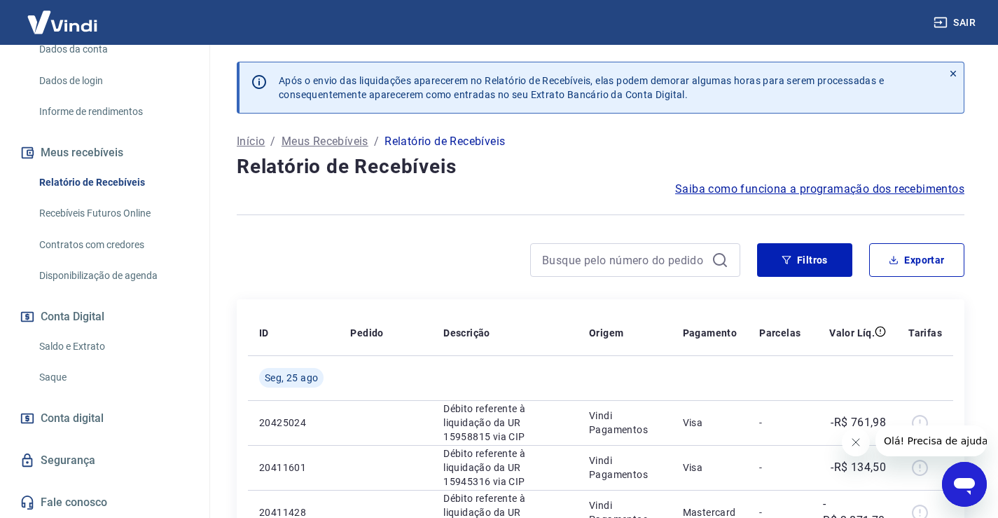
click at [47, 343] on link "Saldo e Extrato" at bounding box center [113, 346] width 159 height 29
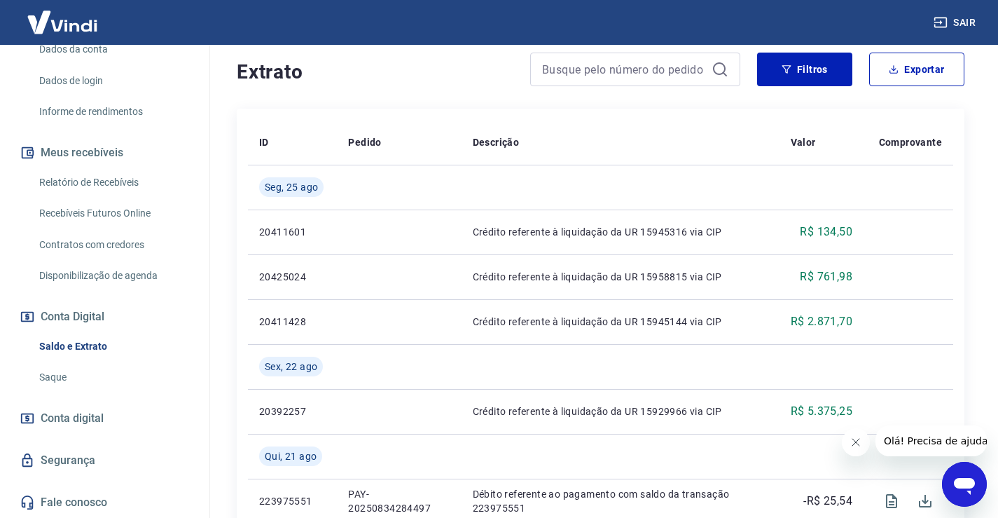
scroll to position [266, 0]
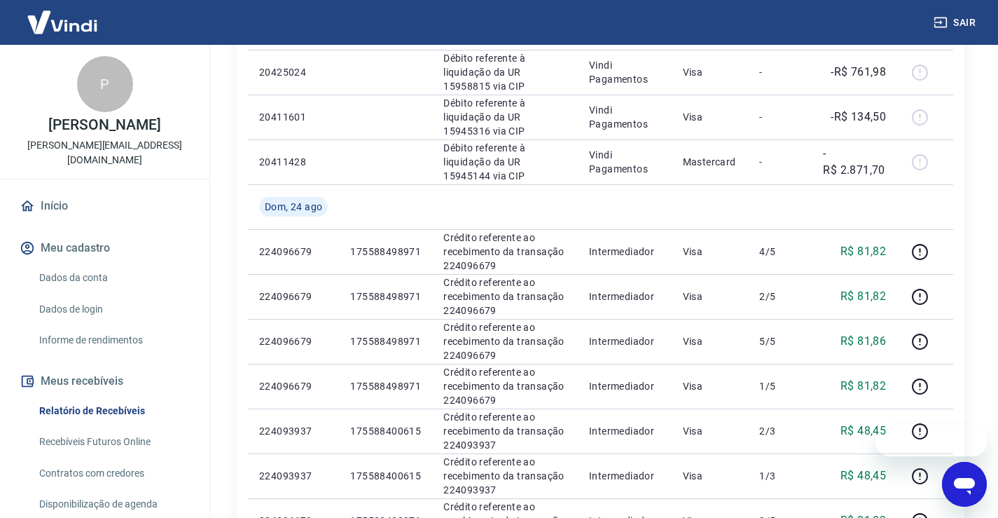
scroll to position [228, 0]
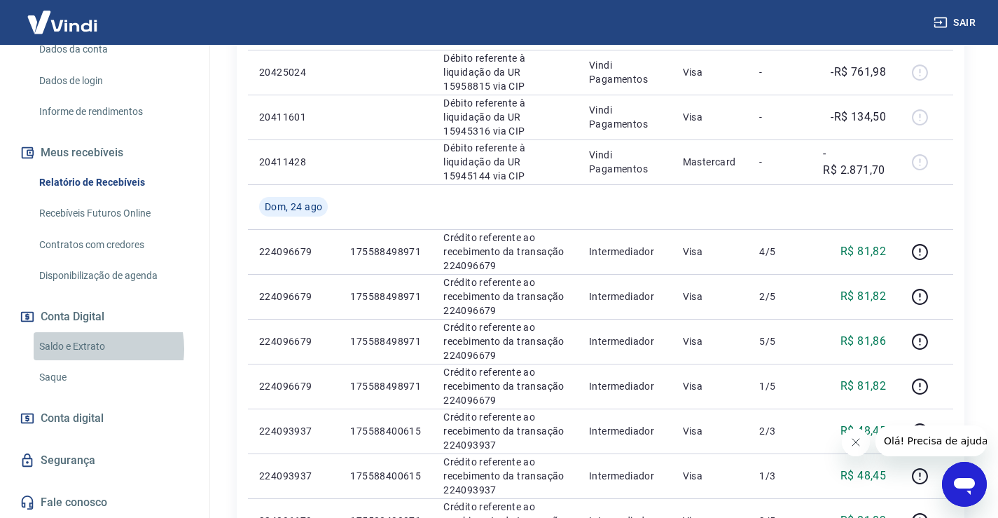
click at [88, 348] on link "Saldo e Extrato" at bounding box center [113, 346] width 159 height 29
